Goal: Task Accomplishment & Management: Use online tool/utility

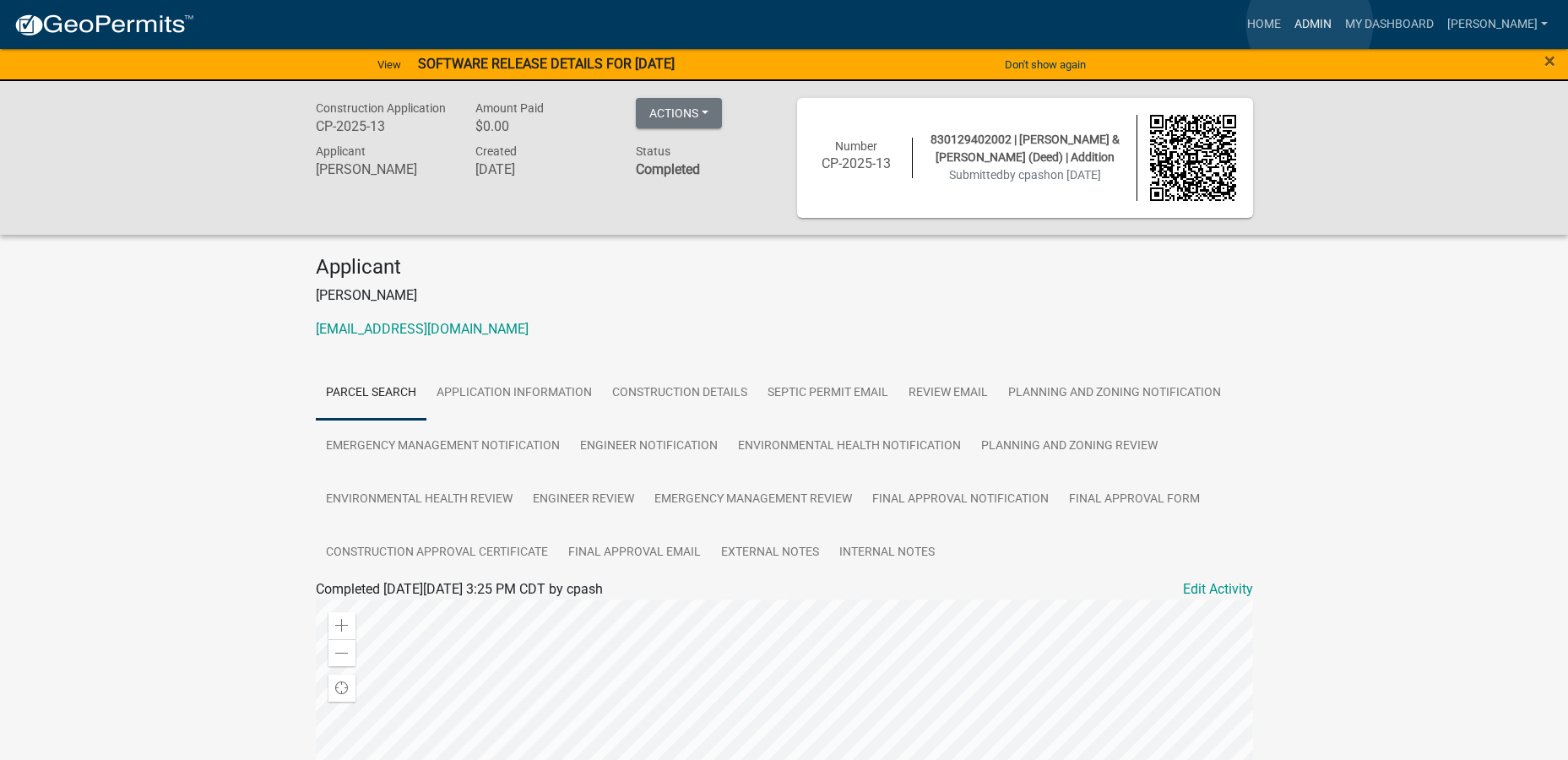
click at [1310, 25] on link "Admin" at bounding box center [1313, 24] width 51 height 32
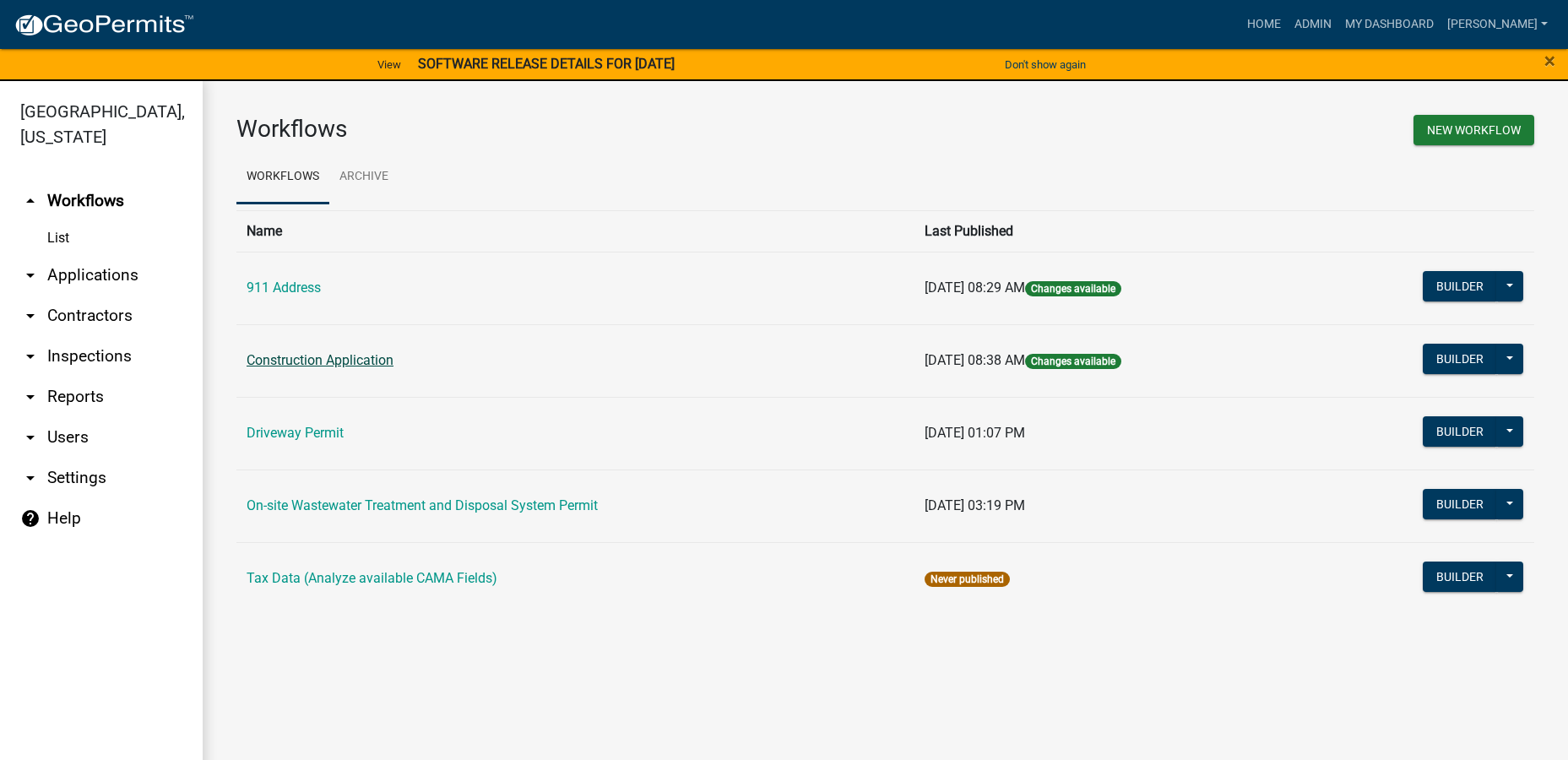
click at [355, 360] on link "Construction Application" at bounding box center [320, 359] width 147 height 16
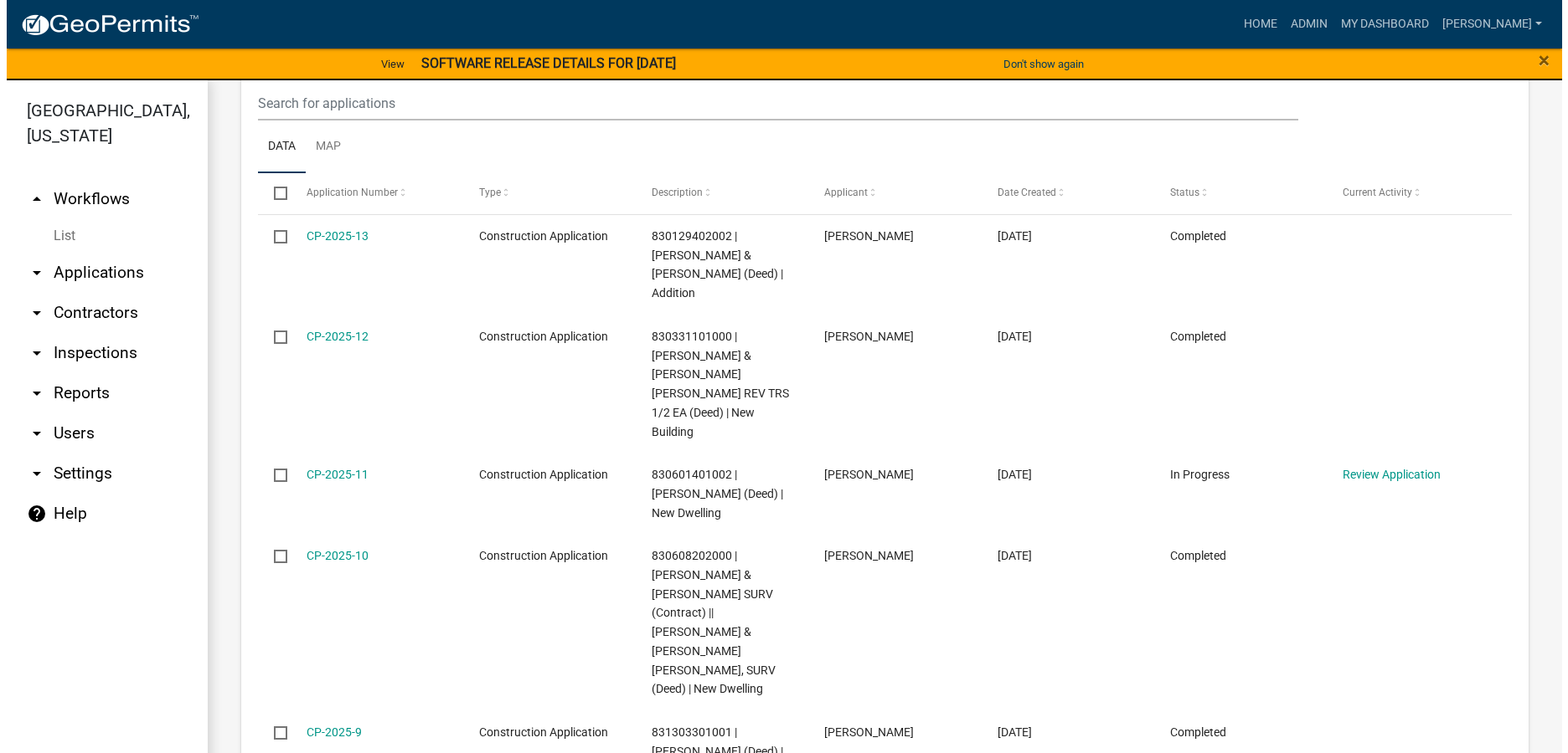
scroll to position [837, 0]
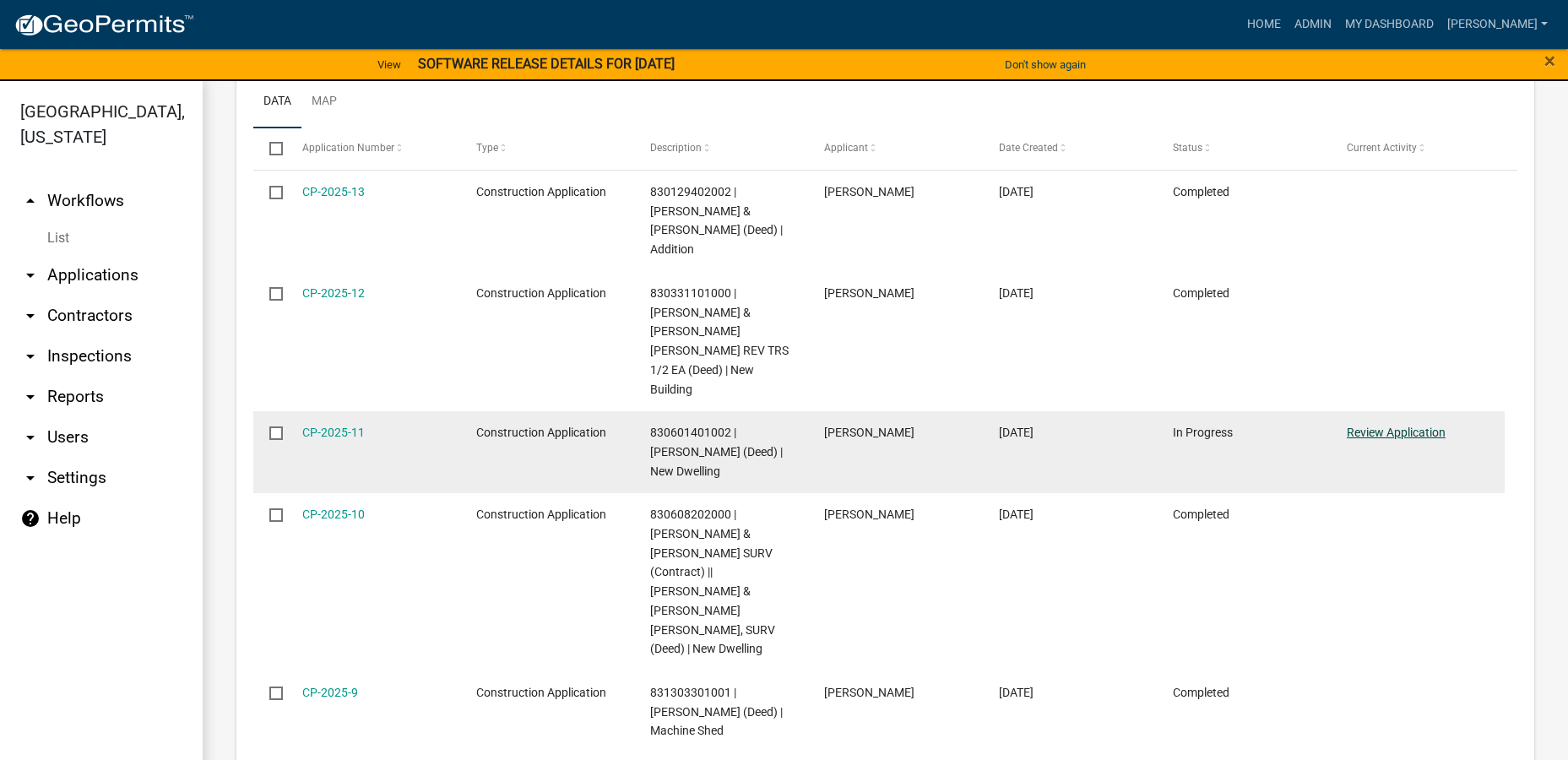
click at [1391, 425] on link "Review Application" at bounding box center [1396, 432] width 99 height 14
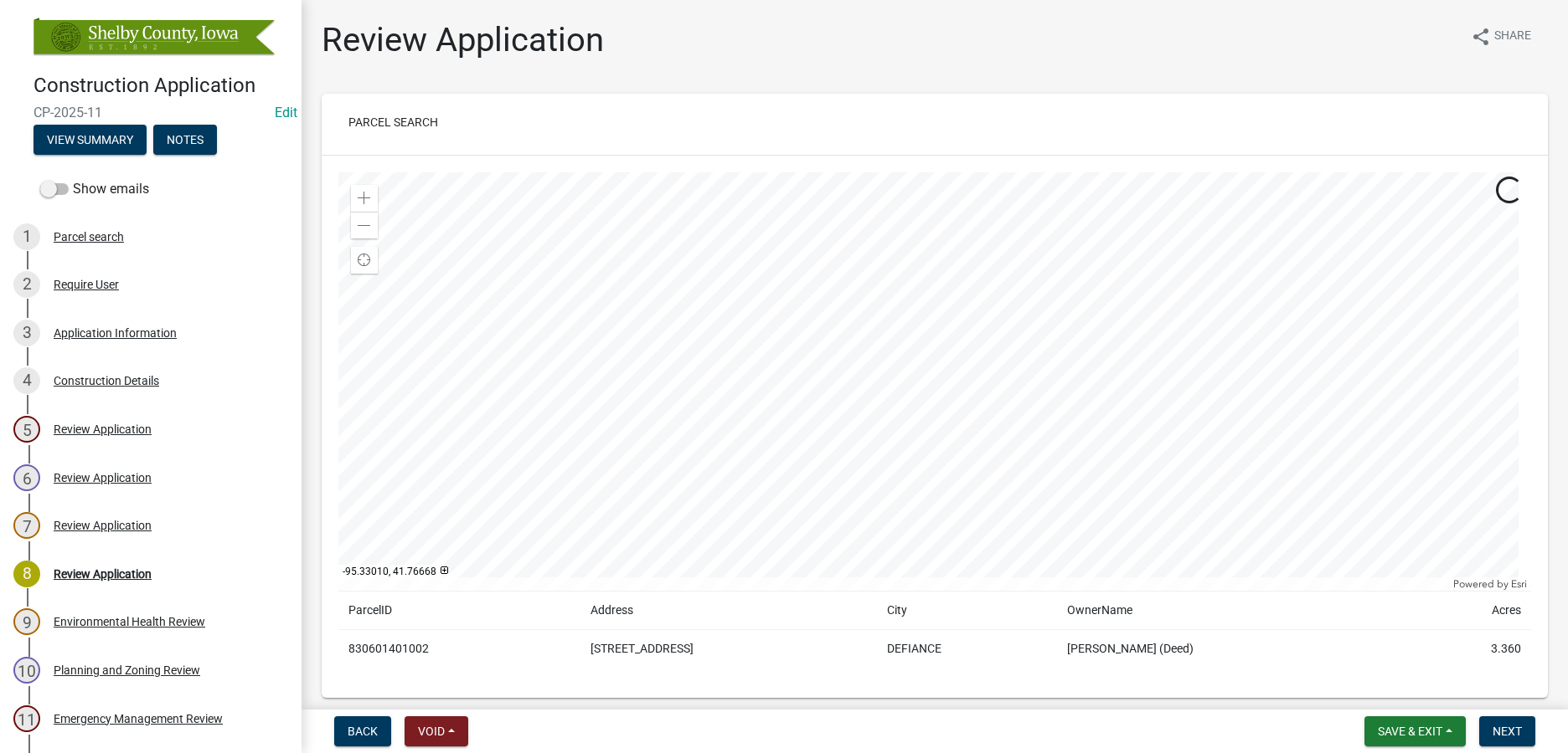
scroll to position [90, 0]
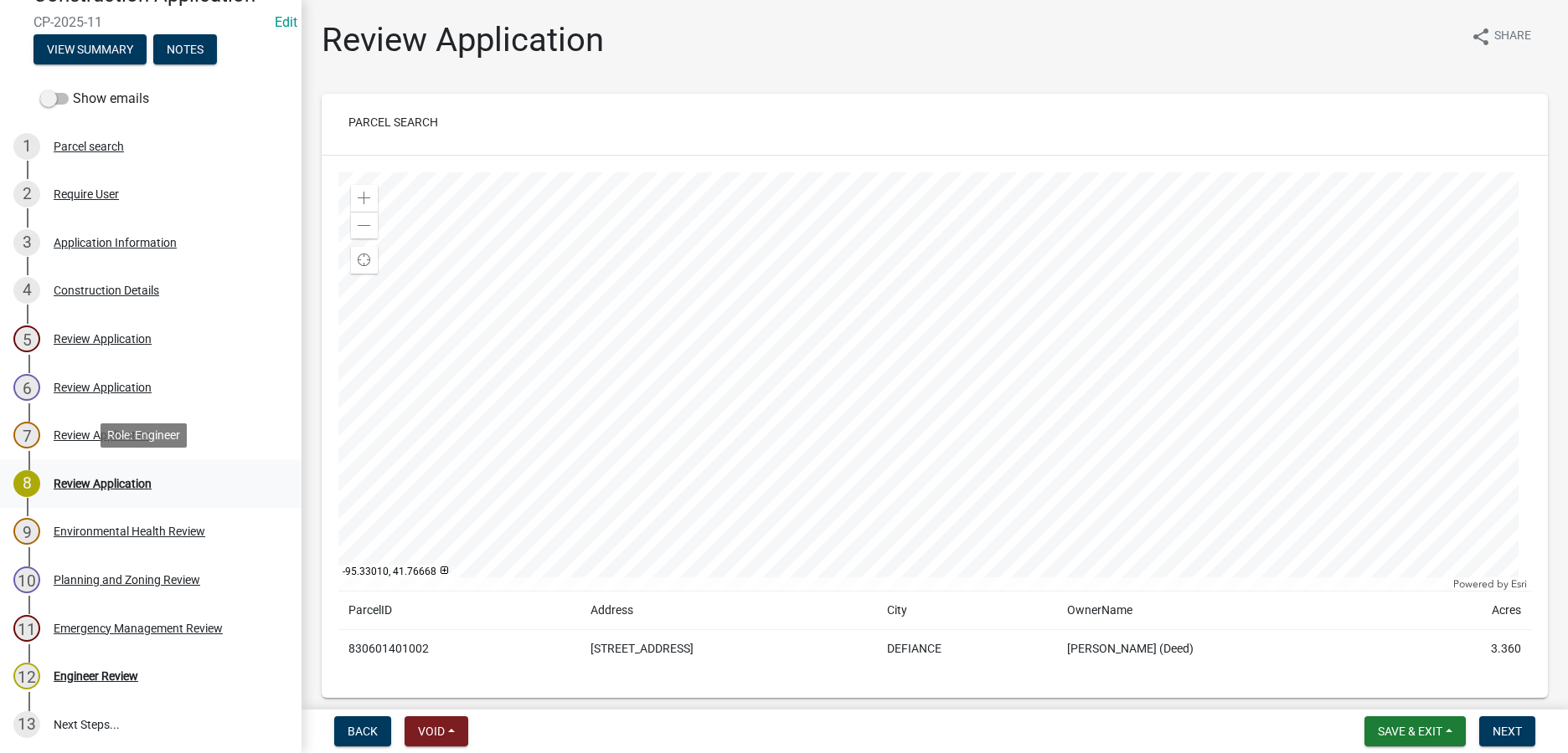
click at [122, 482] on div "Review Application" at bounding box center [103, 483] width 98 height 12
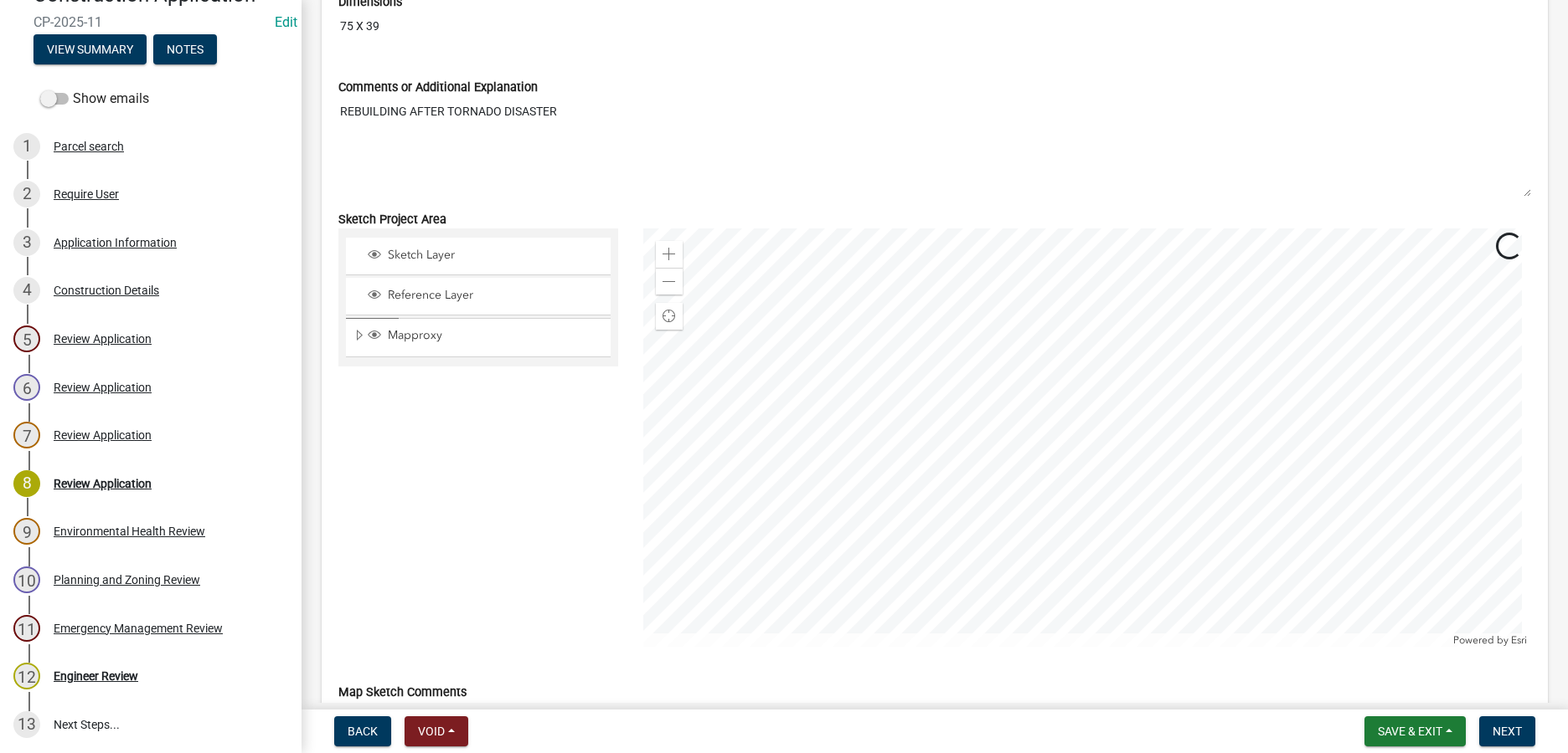
scroll to position [2344, 0]
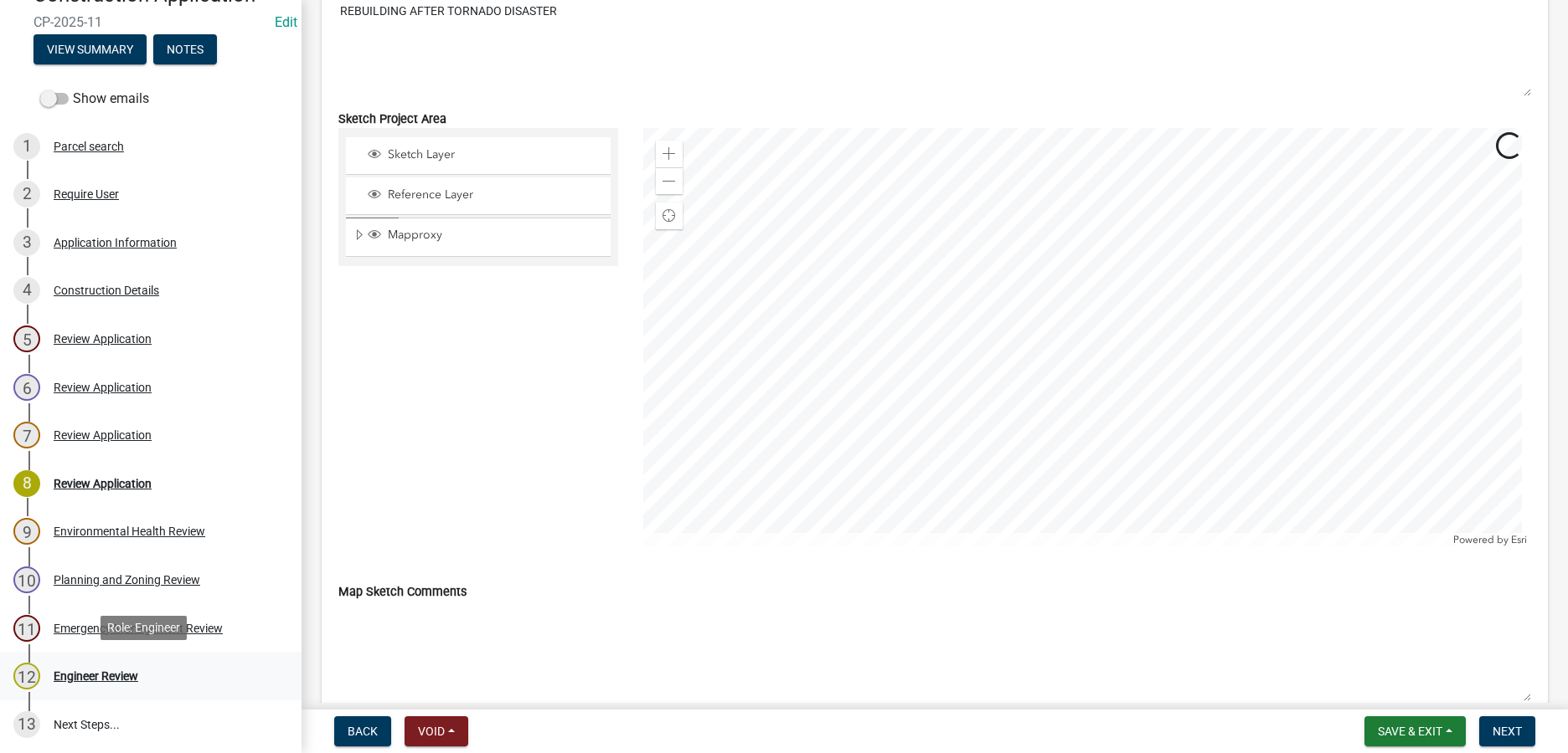
click at [118, 672] on div "Engineer Review" at bounding box center [96, 676] width 85 height 12
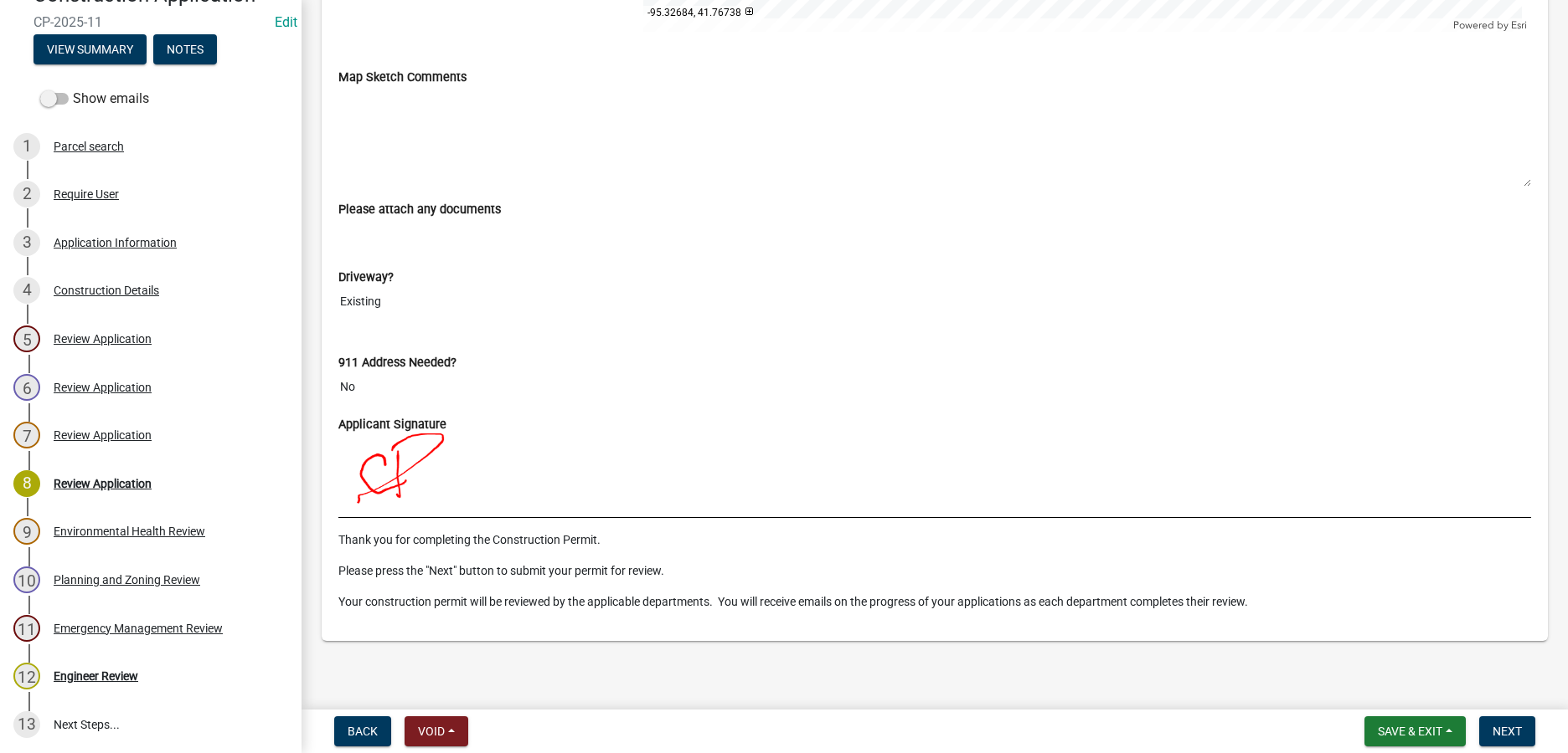
scroll to position [2862, 0]
click at [87, 677] on div "Engineer Review" at bounding box center [96, 676] width 85 height 12
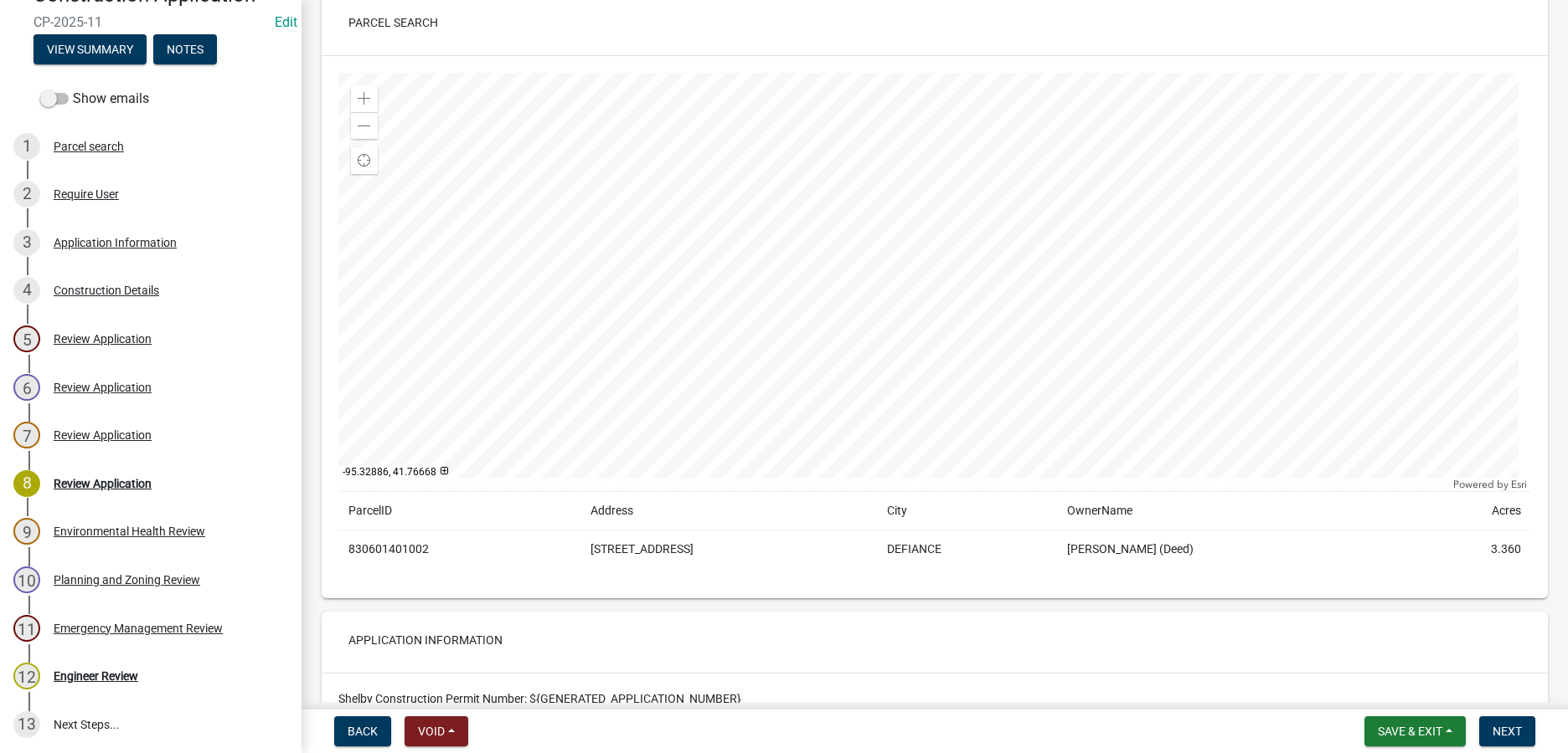
scroll to position [0, 0]
